Goal: Task Accomplishment & Management: Complete application form

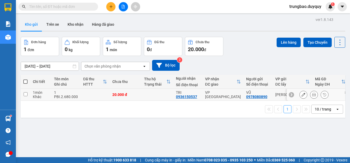
click at [26, 94] on input "checkbox" at bounding box center [26, 94] width 4 height 4
checkbox input "true"
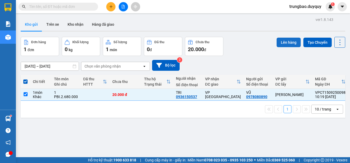
drag, startPoint x: 289, startPoint y: 43, endPoint x: 293, endPoint y: 42, distance: 4.1
click at [293, 42] on button "Lên hàng" at bounding box center [289, 43] width 24 height 10
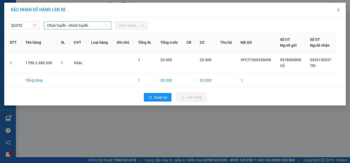
click at [88, 26] on span "Chọn tuyến - nhóm tuyến" at bounding box center [77, 25] width 61 height 8
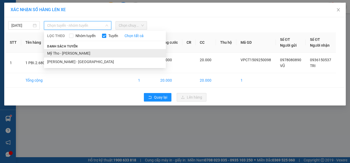
click at [103, 54] on li "Mỹ Tho - [PERSON_NAME]" at bounding box center [105, 53] width 122 height 8
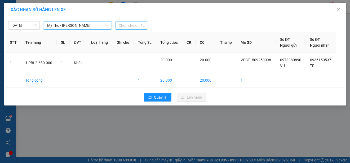
click at [142, 25] on span "Chọn chuyến" at bounding box center [131, 25] width 25 height 8
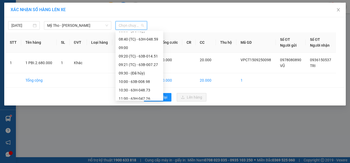
scroll to position [159, 0]
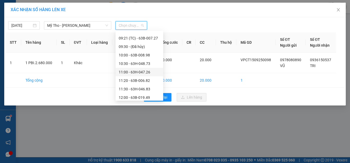
click at [151, 70] on div "11:00 - 63H-047.26" at bounding box center [139, 72] width 41 height 6
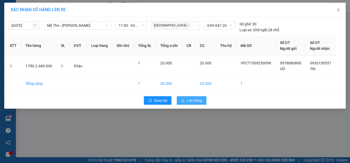
click at [192, 99] on span "Lên hàng" at bounding box center [194, 100] width 15 height 6
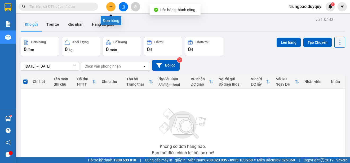
click at [112, 8] on icon "plus" at bounding box center [111, 7] width 4 height 4
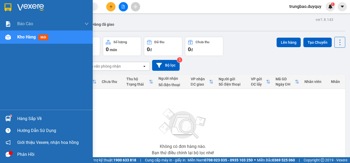
click at [8, 7] on img at bounding box center [8, 7] width 7 height 8
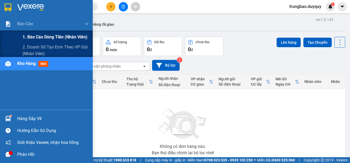
click at [30, 36] on span "1. Báo cáo dòng tiền (nhân viên)" at bounding box center [55, 37] width 65 height 7
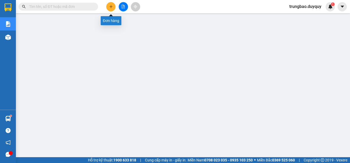
click at [110, 7] on icon "plus" at bounding box center [111, 7] width 4 height 4
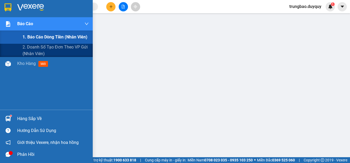
click at [33, 37] on span "1. Báo cáo dòng tiền (nhân viên)" at bounding box center [55, 37] width 65 height 7
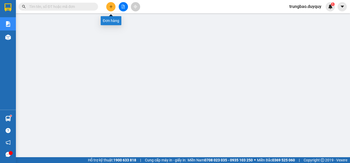
click at [112, 7] on icon "plus" at bounding box center [111, 7] width 4 height 4
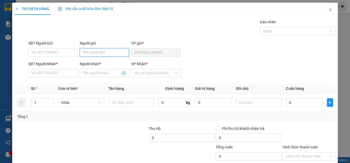
click at [112, 54] on input "Người gửi" at bounding box center [104, 52] width 49 height 8
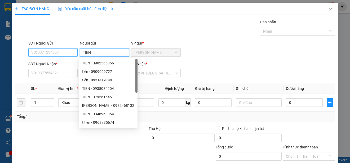
type input "TIEN"
click at [60, 52] on input "SĐT Người Gửi" at bounding box center [52, 52] width 49 height 8
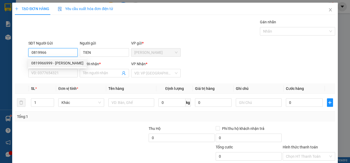
click at [65, 62] on div "0819966999 - [PERSON_NAME]" at bounding box center [57, 63] width 52 height 6
type input "0819966999"
type input "TUYỀN"
type input "0906734062"
type input "[PERSON_NAME]"
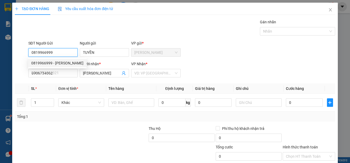
type input "20.000"
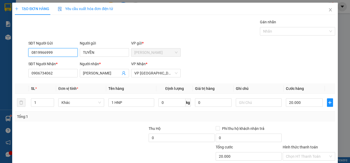
scroll to position [33, 0]
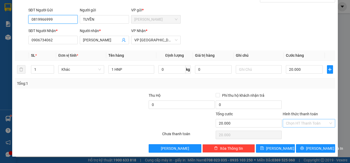
type input "0819966999"
click at [320, 124] on input "Hình thức thanh toán" at bounding box center [307, 123] width 42 height 8
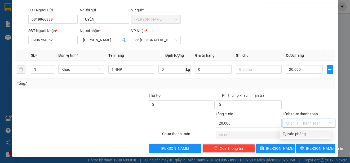
click at [314, 133] on div "Tại văn phòng" at bounding box center [306, 134] width 46 height 6
type input "0"
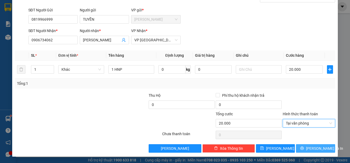
click at [312, 148] on span "[PERSON_NAME] và In" at bounding box center [324, 148] width 37 height 6
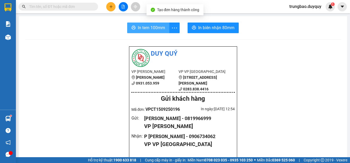
click at [153, 27] on span "In tem 100mm" at bounding box center [151, 27] width 27 height 7
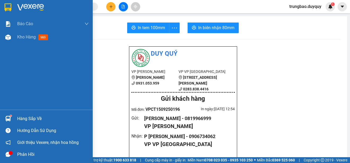
click at [9, 7] on img at bounding box center [8, 7] width 7 height 8
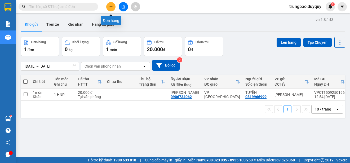
click at [110, 6] on icon "plus" at bounding box center [111, 7] width 4 height 4
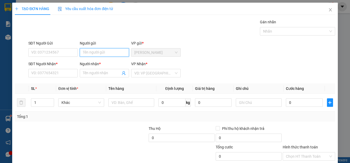
click at [101, 52] on input "Người gửi" at bounding box center [104, 52] width 49 height 8
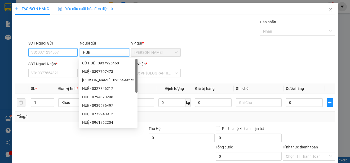
type input "HUE"
click at [64, 51] on input "SĐT Người Gửi" at bounding box center [52, 52] width 49 height 8
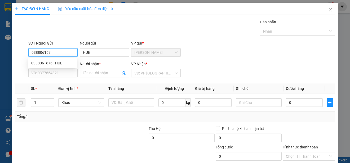
type input "0388061676"
click at [61, 61] on div "0388061676 - HUE" at bounding box center [52, 63] width 42 height 6
type input "0983147122"
type input "LAN"
type input "30.000"
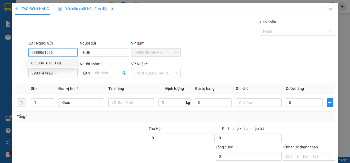
type input "30.000"
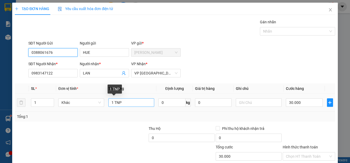
type input "0388061676"
click at [124, 103] on input "1 TNP" at bounding box center [131, 102] width 46 height 8
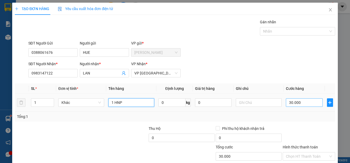
type input "1 HNP"
click at [286, 103] on input "30.000" at bounding box center [304, 102] width 37 height 8
type input "0"
click at [286, 103] on input "0" at bounding box center [304, 102] width 37 height 8
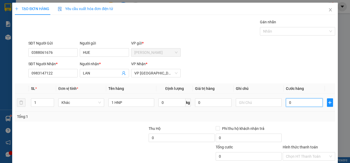
type input "20"
type input "200"
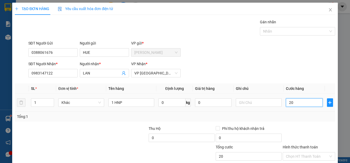
type input "200"
type input "2.000"
type input "20.000"
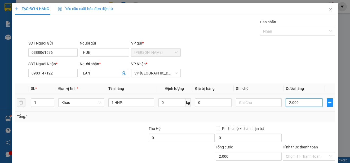
type input "20.000"
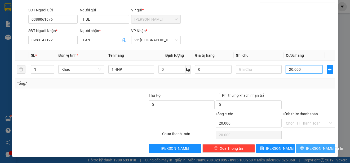
type input "20.000"
click at [319, 146] on span "[PERSON_NAME] và In" at bounding box center [324, 148] width 37 height 6
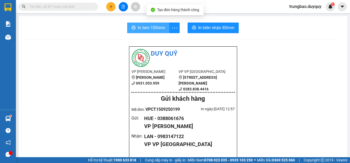
click at [143, 26] on span "In tem 100mm" at bounding box center [151, 27] width 27 height 7
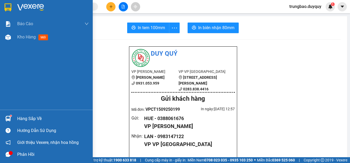
click at [7, 7] on img at bounding box center [8, 7] width 7 height 8
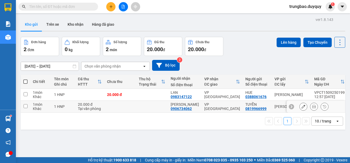
click at [28, 105] on td at bounding box center [26, 107] width 10 height 12
checkbox input "true"
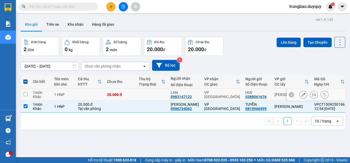
click at [26, 95] on input "checkbox" at bounding box center [26, 94] width 4 height 4
checkbox input "true"
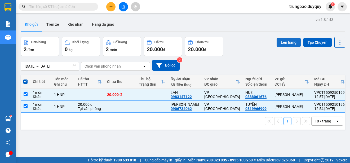
click at [289, 41] on button "Lên hàng" at bounding box center [289, 43] width 24 height 10
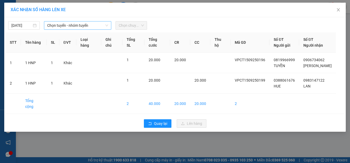
click at [88, 26] on span "Chọn tuyến - nhóm tuyến" at bounding box center [77, 25] width 61 height 8
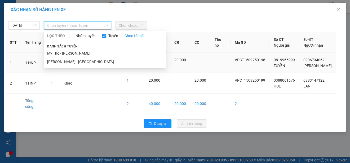
click at [89, 54] on li "Mỹ Tho - [PERSON_NAME]" at bounding box center [105, 53] width 122 height 8
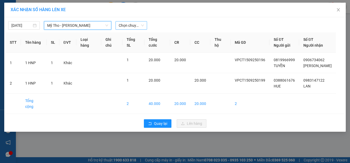
click at [134, 25] on span "Chọn chuyến" at bounding box center [131, 25] width 25 height 8
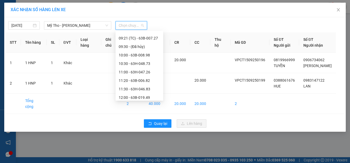
scroll to position [185, 0]
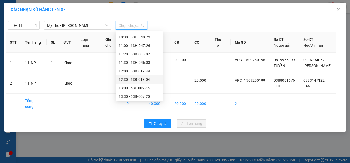
click at [145, 78] on div "12:30 - 63B-013.04" at bounding box center [139, 80] width 41 height 6
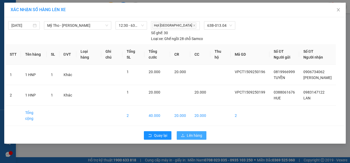
click at [190, 132] on span "Lên hàng" at bounding box center [194, 135] width 15 height 6
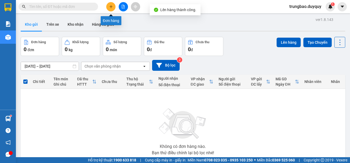
click at [110, 7] on icon "plus" at bounding box center [111, 7] width 4 height 4
